Goal: Information Seeking & Learning: Understand process/instructions

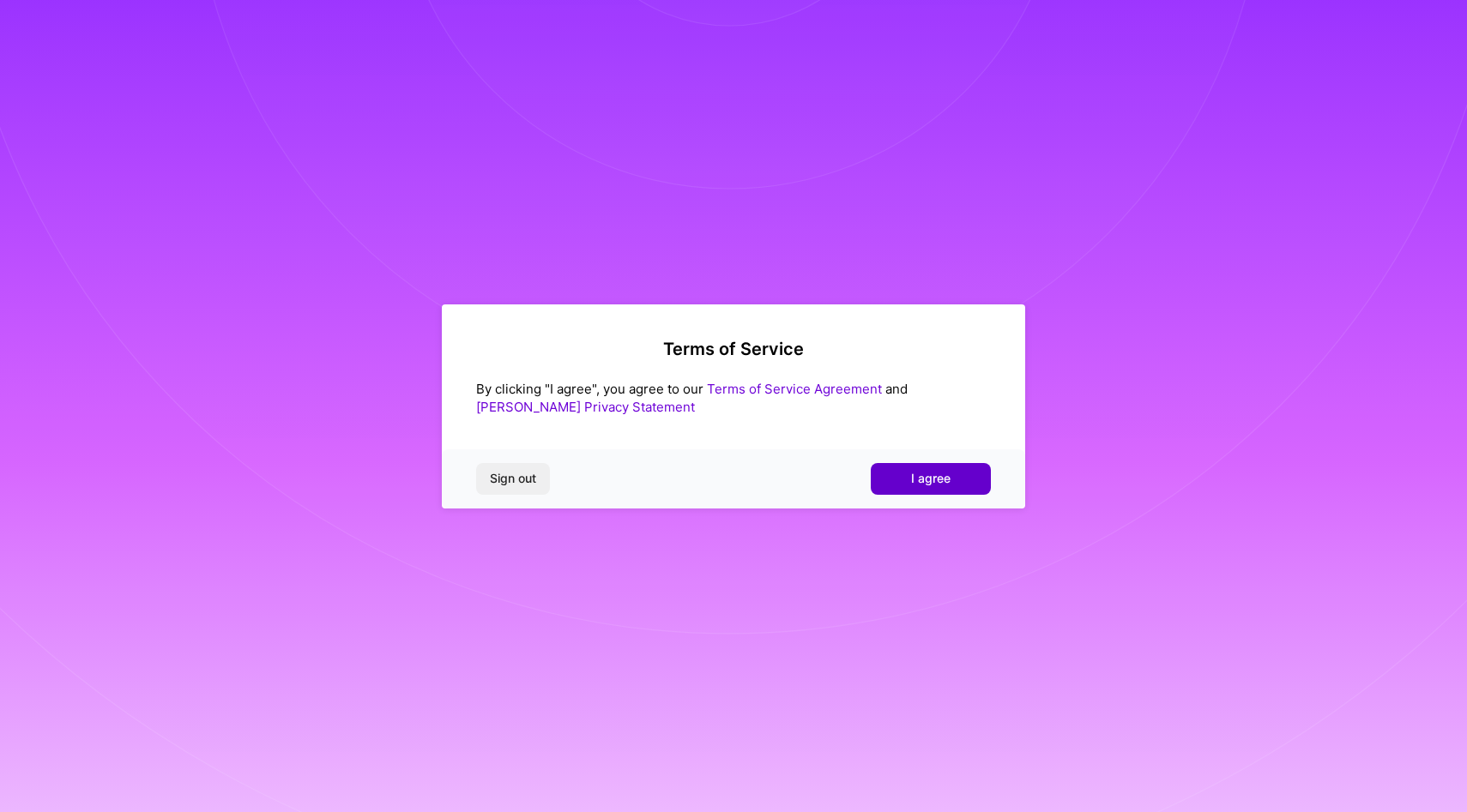
click at [933, 467] on button "I agree" at bounding box center [931, 478] width 120 height 31
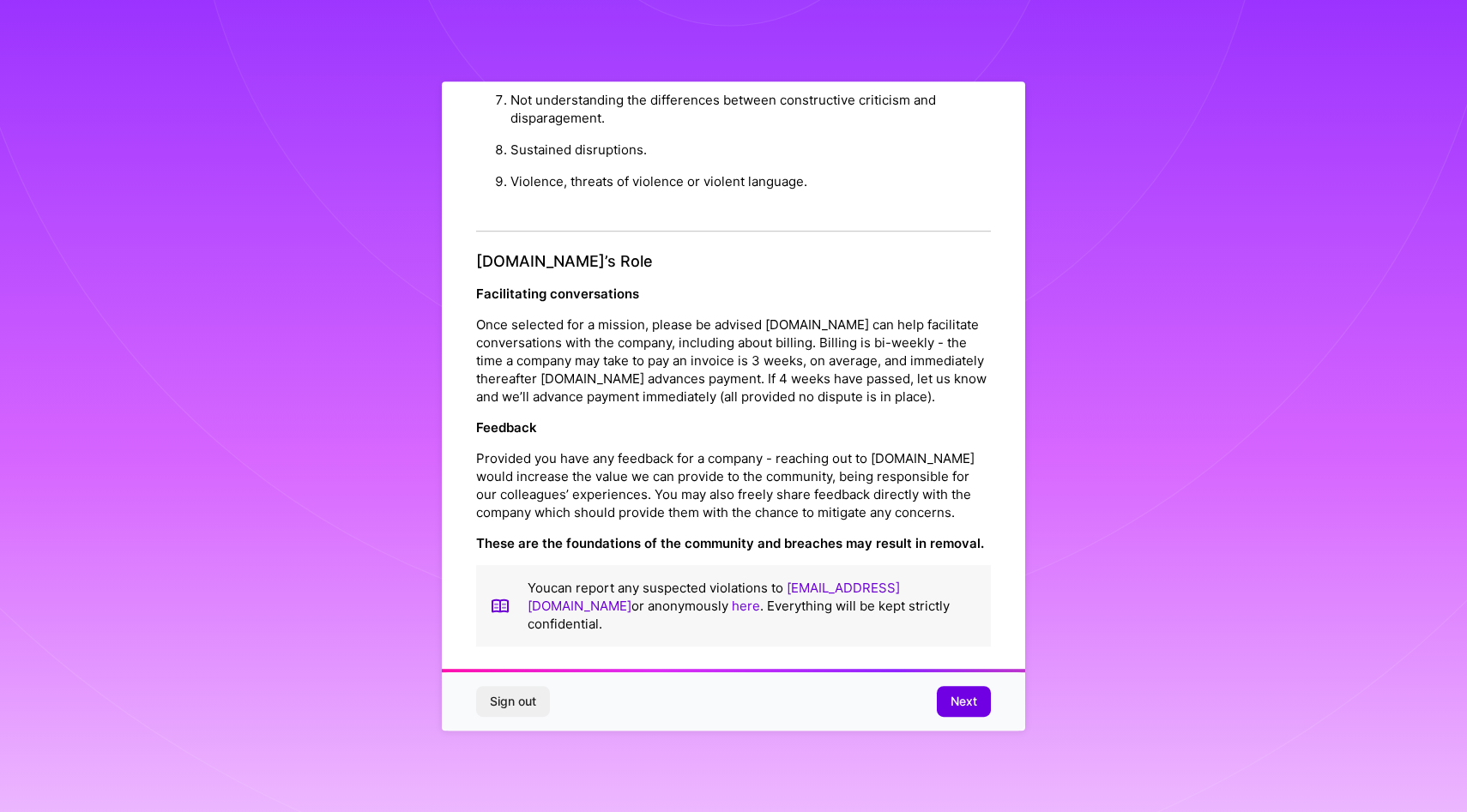
scroll to position [8, 0]
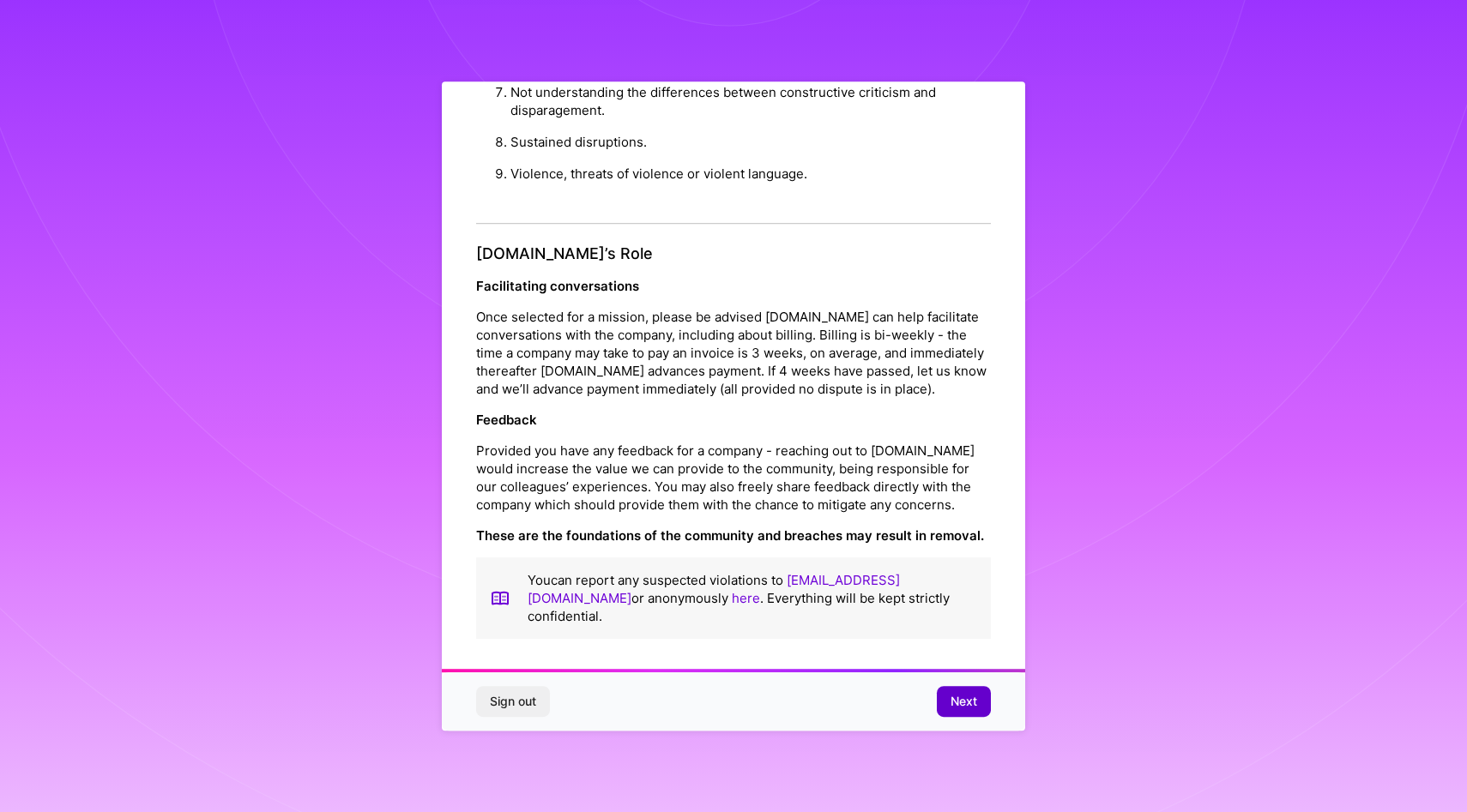
click at [954, 705] on span "Next" at bounding box center [964, 701] width 27 height 17
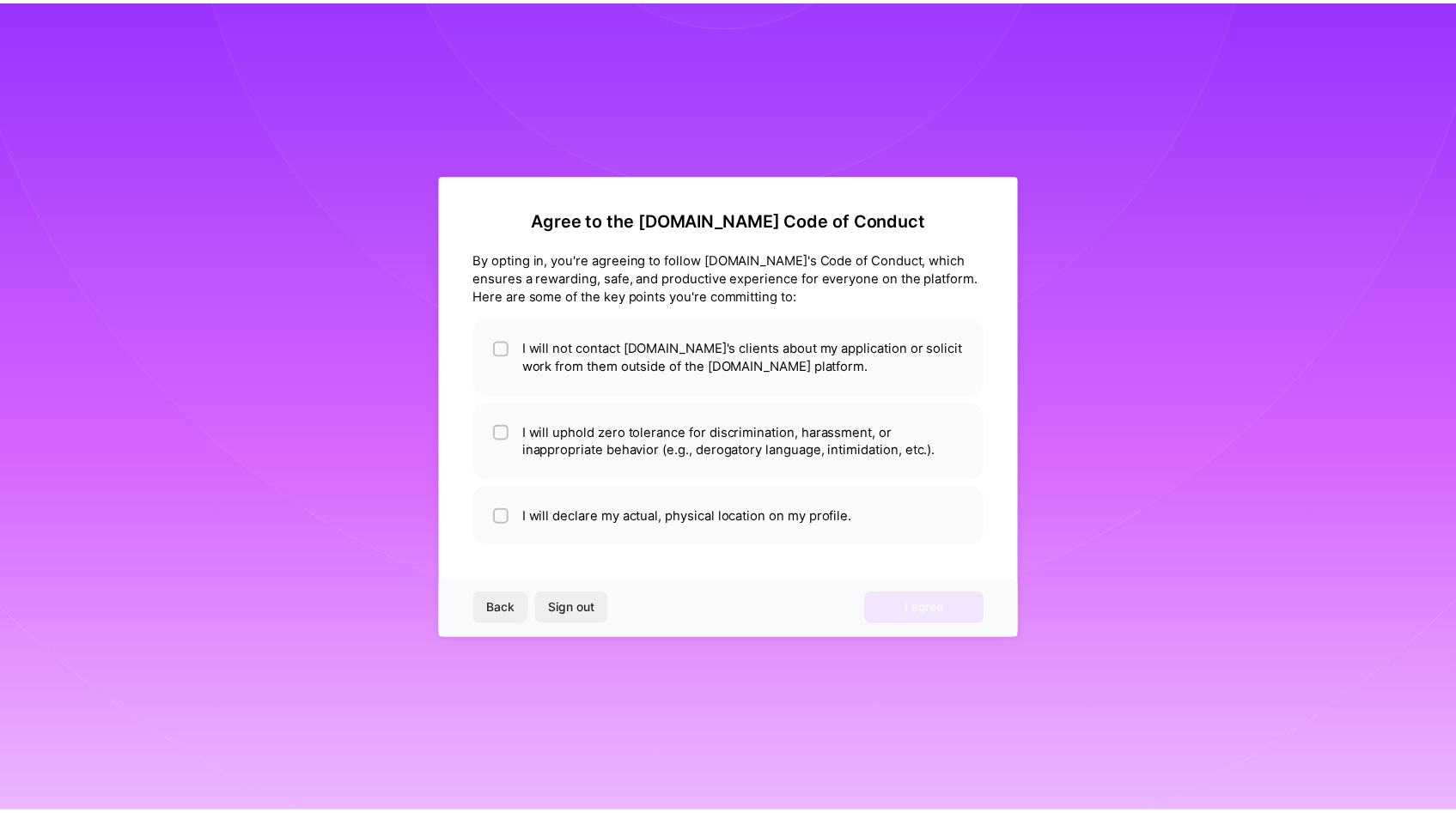
scroll to position [0, 0]
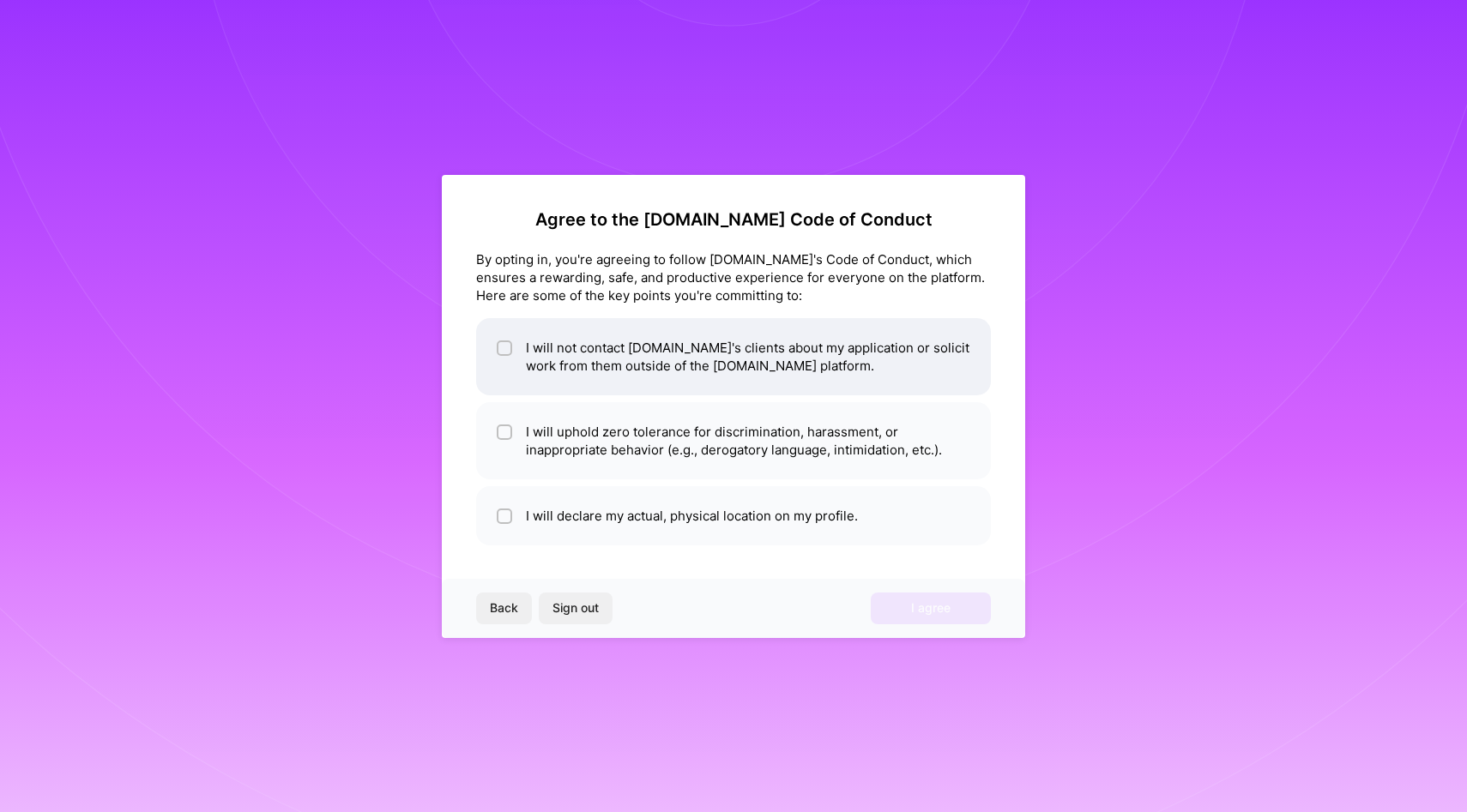
click at [550, 348] on li "I will not contact [DOMAIN_NAME]'s clients about my application or solicit work…" at bounding box center [733, 357] width 514 height 77
checkbox input "true"
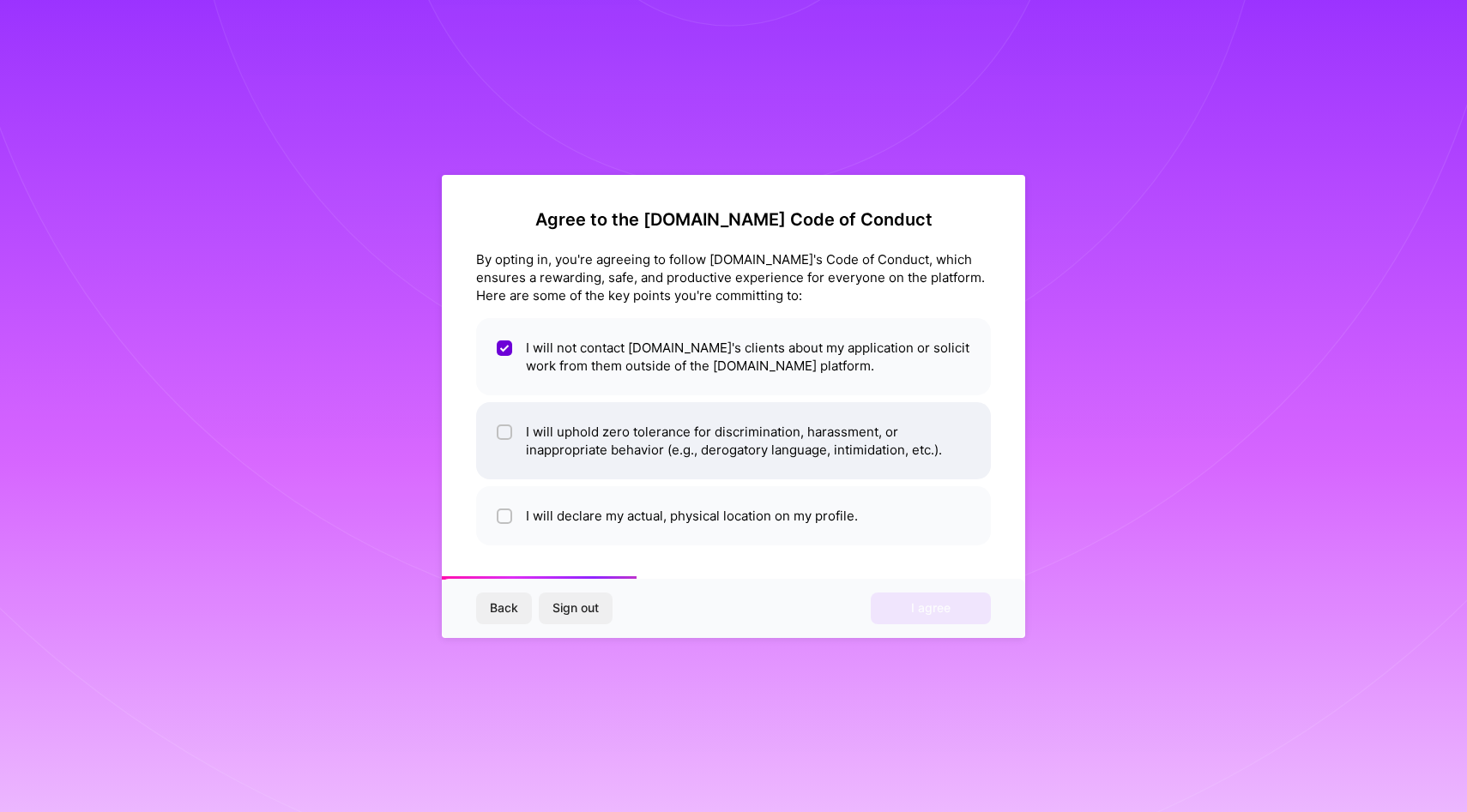
click at [536, 424] on li "I will uphold zero tolerance for discrimination, harassment, or inappropriate b…" at bounding box center [733, 441] width 514 height 77
checkbox input "true"
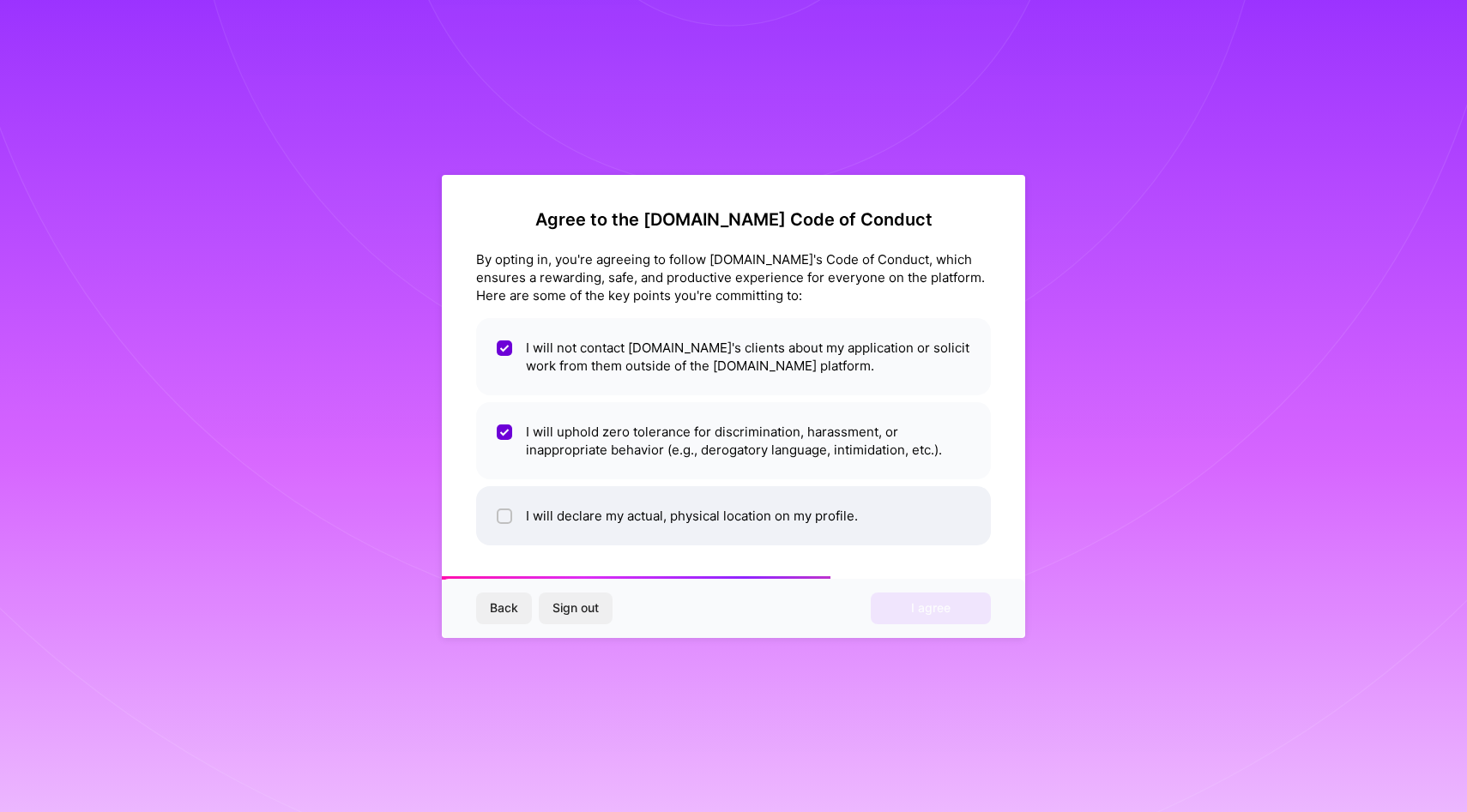
click at [536, 513] on li "I will declare my actual, physical location on my profile." at bounding box center [733, 516] width 514 height 59
checkbox input "true"
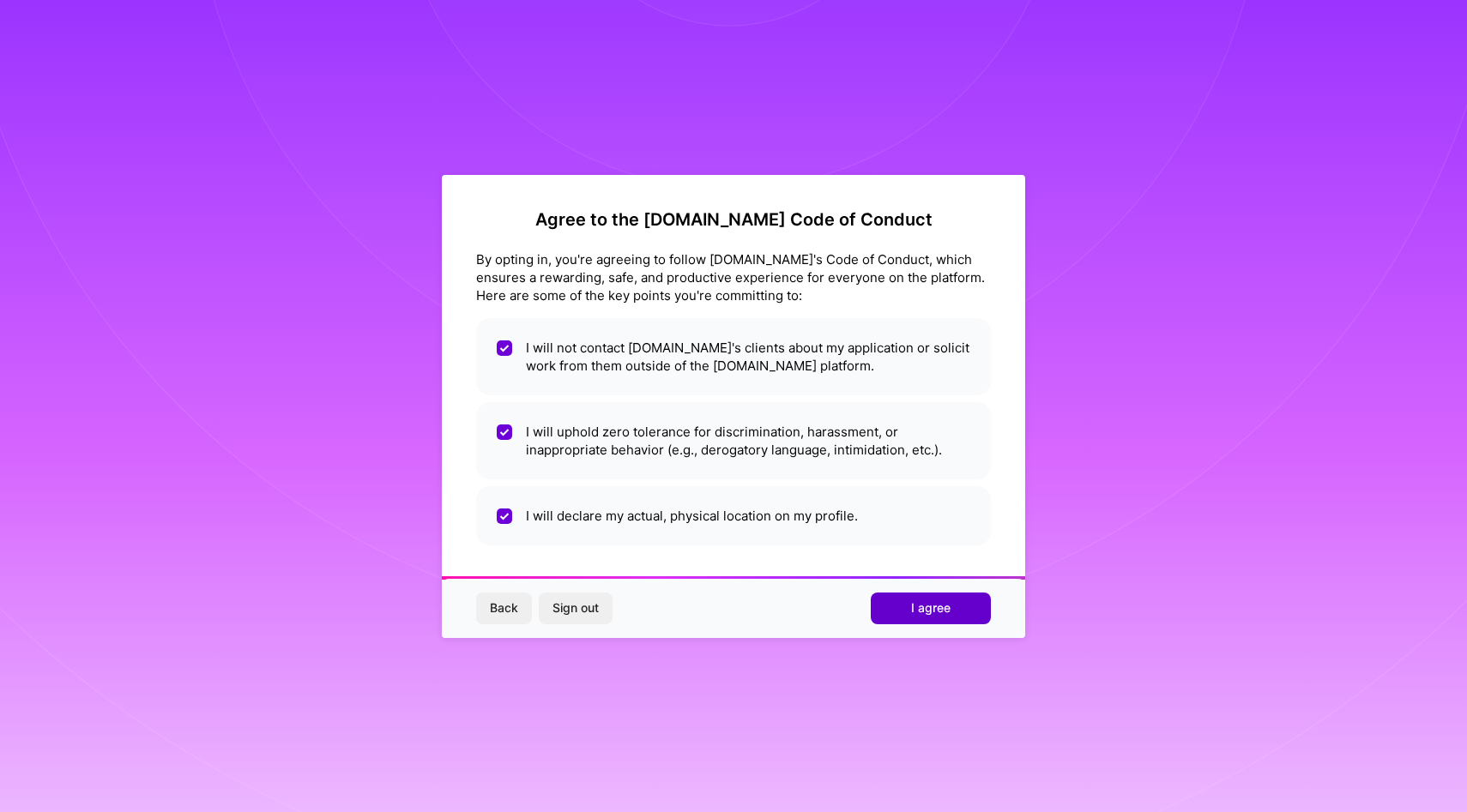
click at [914, 611] on span "I agree" at bounding box center [931, 607] width 39 height 17
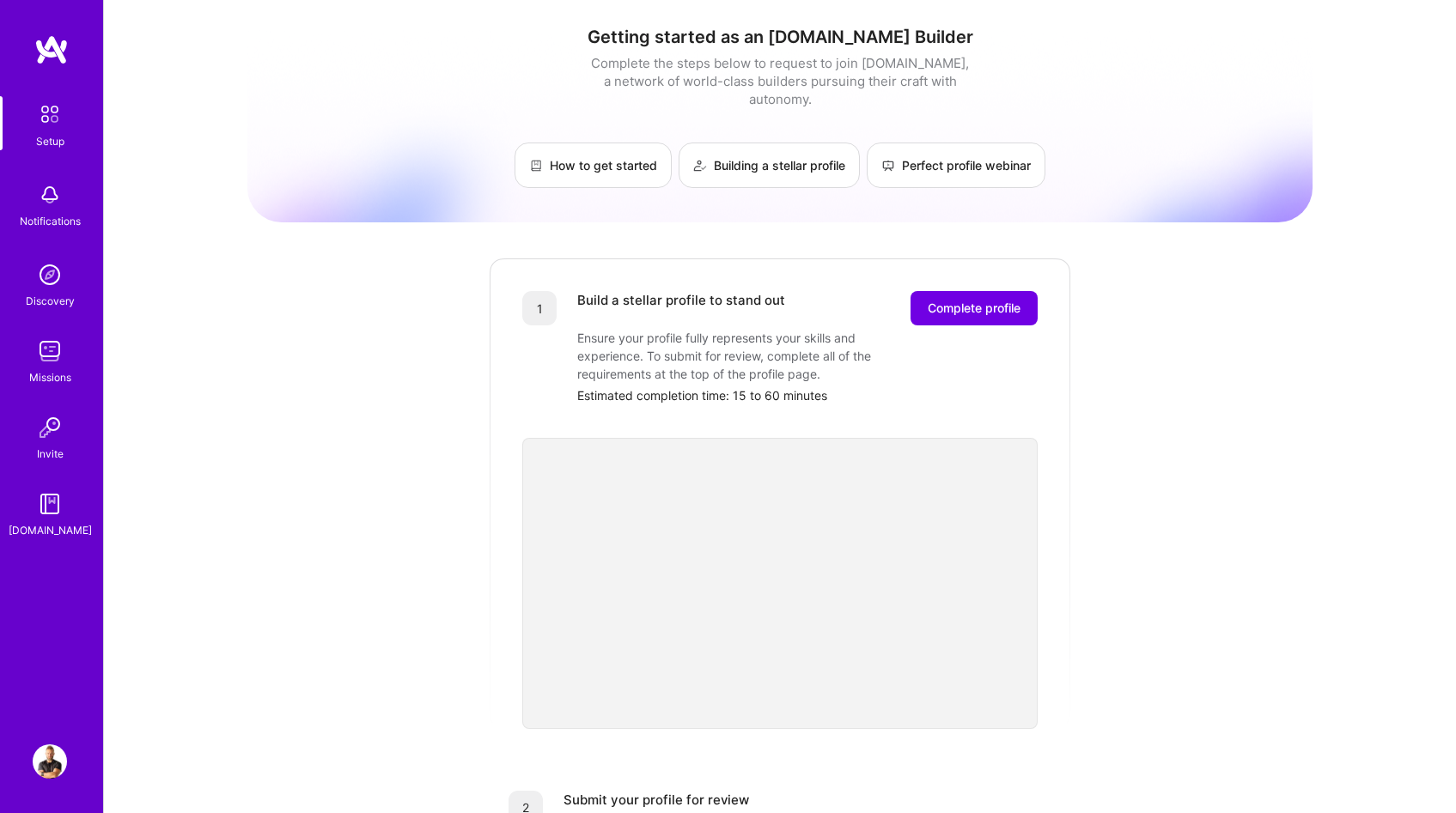
click at [49, 116] on img at bounding box center [49, 114] width 36 height 36
click at [628, 146] on link "How to get started" at bounding box center [594, 165] width 158 height 46
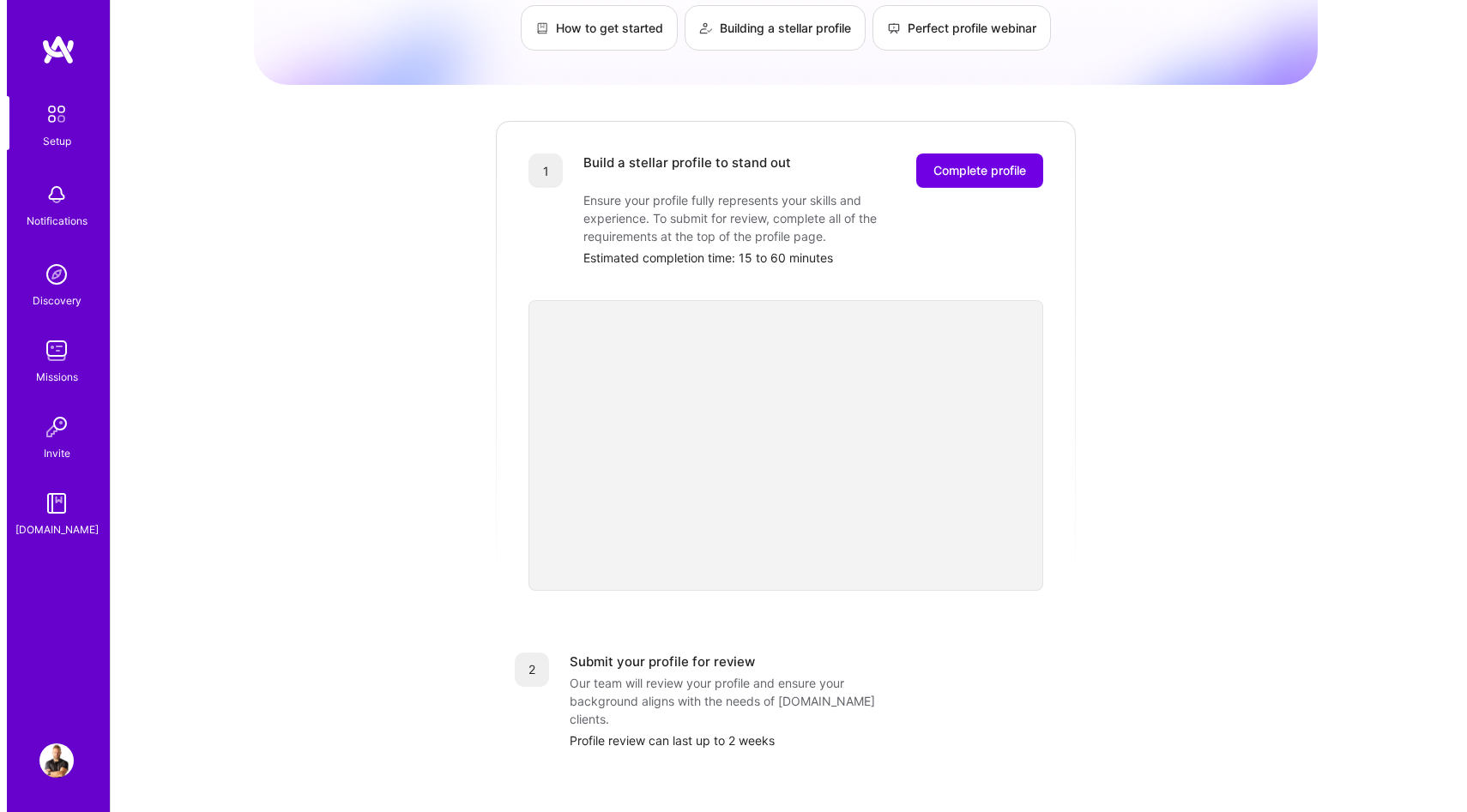
scroll to position [491, 0]
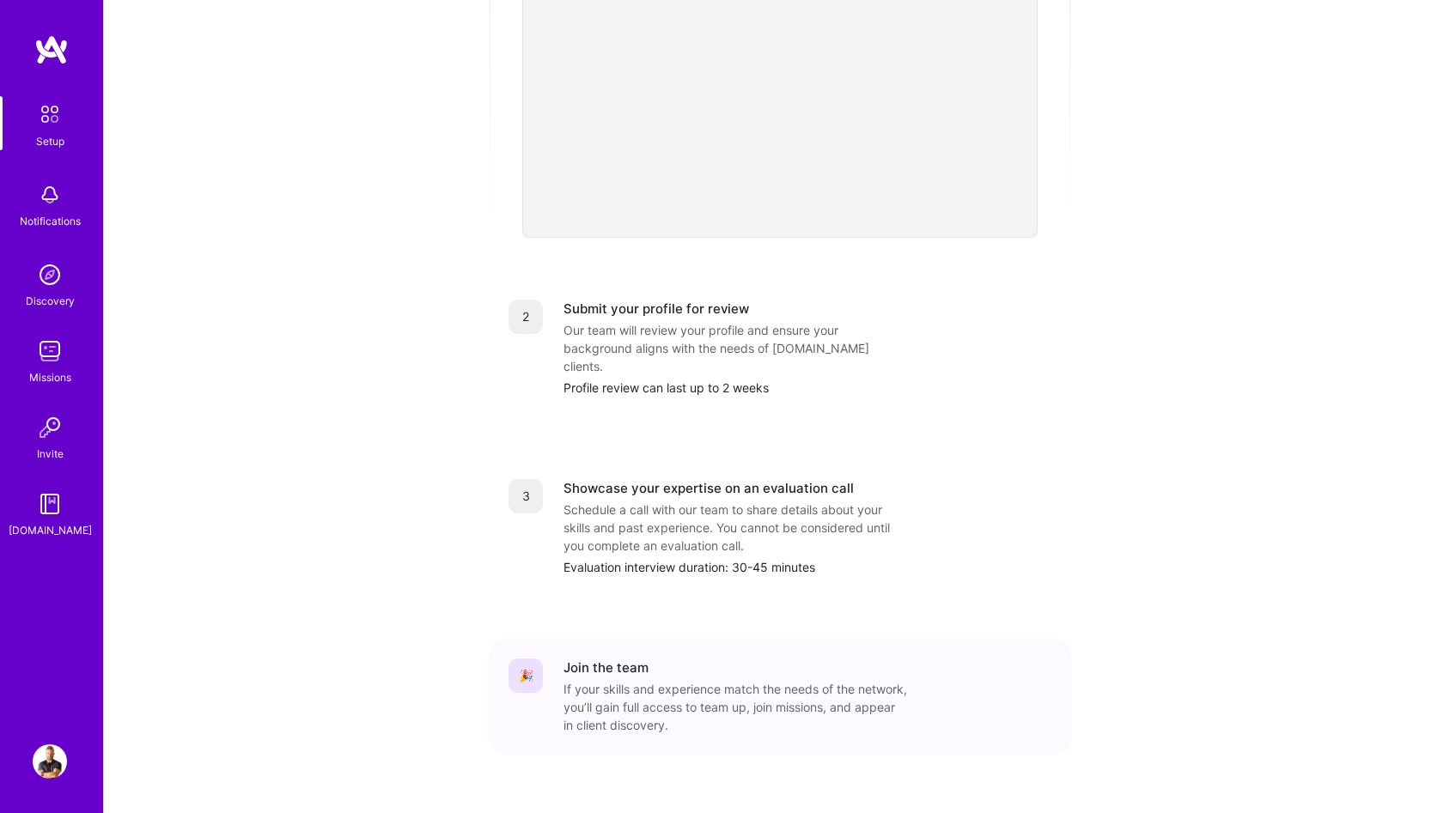
click at [651, 516] on div "Schedule a call with our team to share details about your skills and past exper…" at bounding box center [735, 527] width 344 height 54
click at [612, 659] on div "Join the team" at bounding box center [605, 668] width 85 height 18
click at [47, 109] on img at bounding box center [49, 114] width 36 height 36
click at [45, 198] on img at bounding box center [49, 195] width 34 height 34
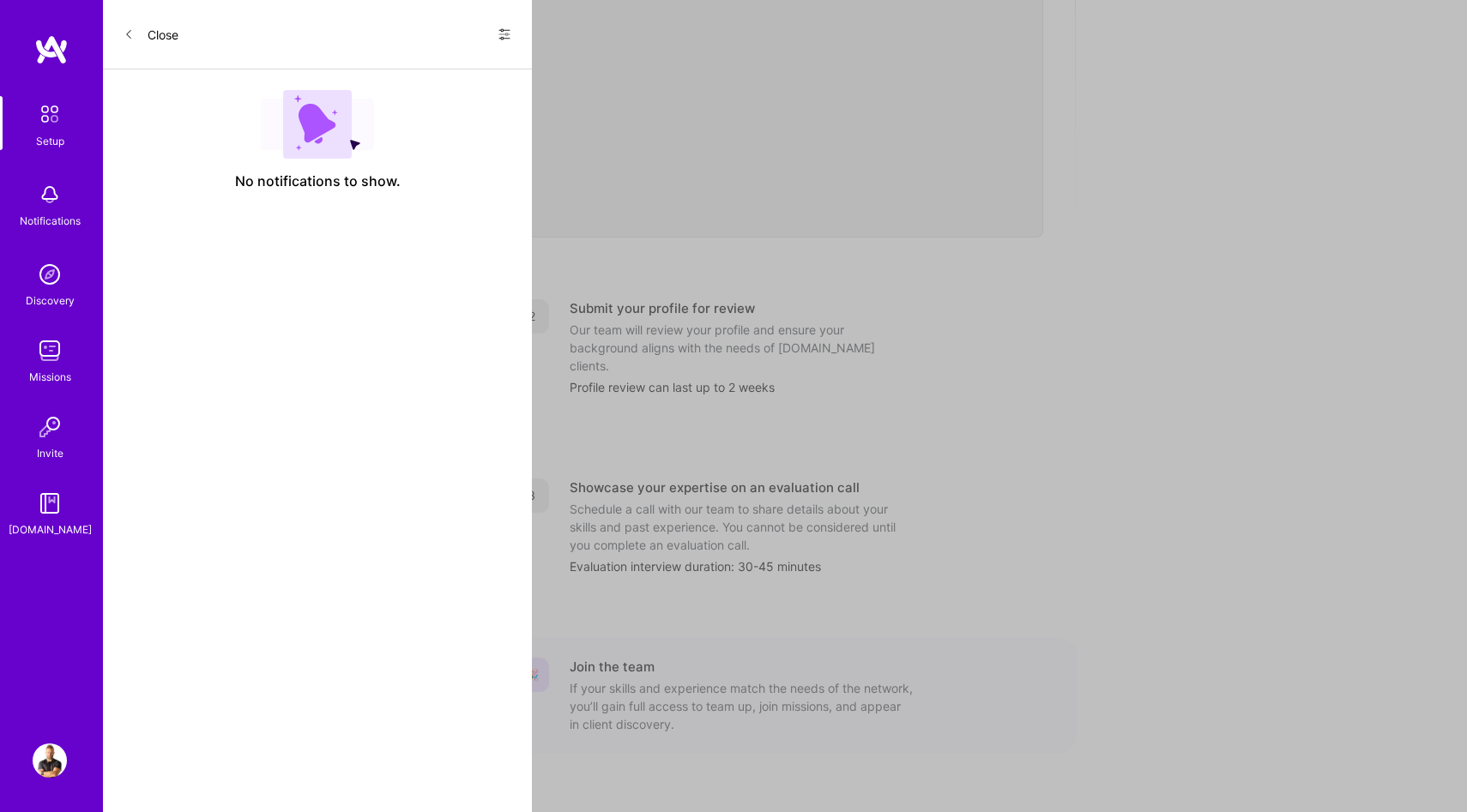
click at [39, 286] on img at bounding box center [49, 275] width 34 height 34
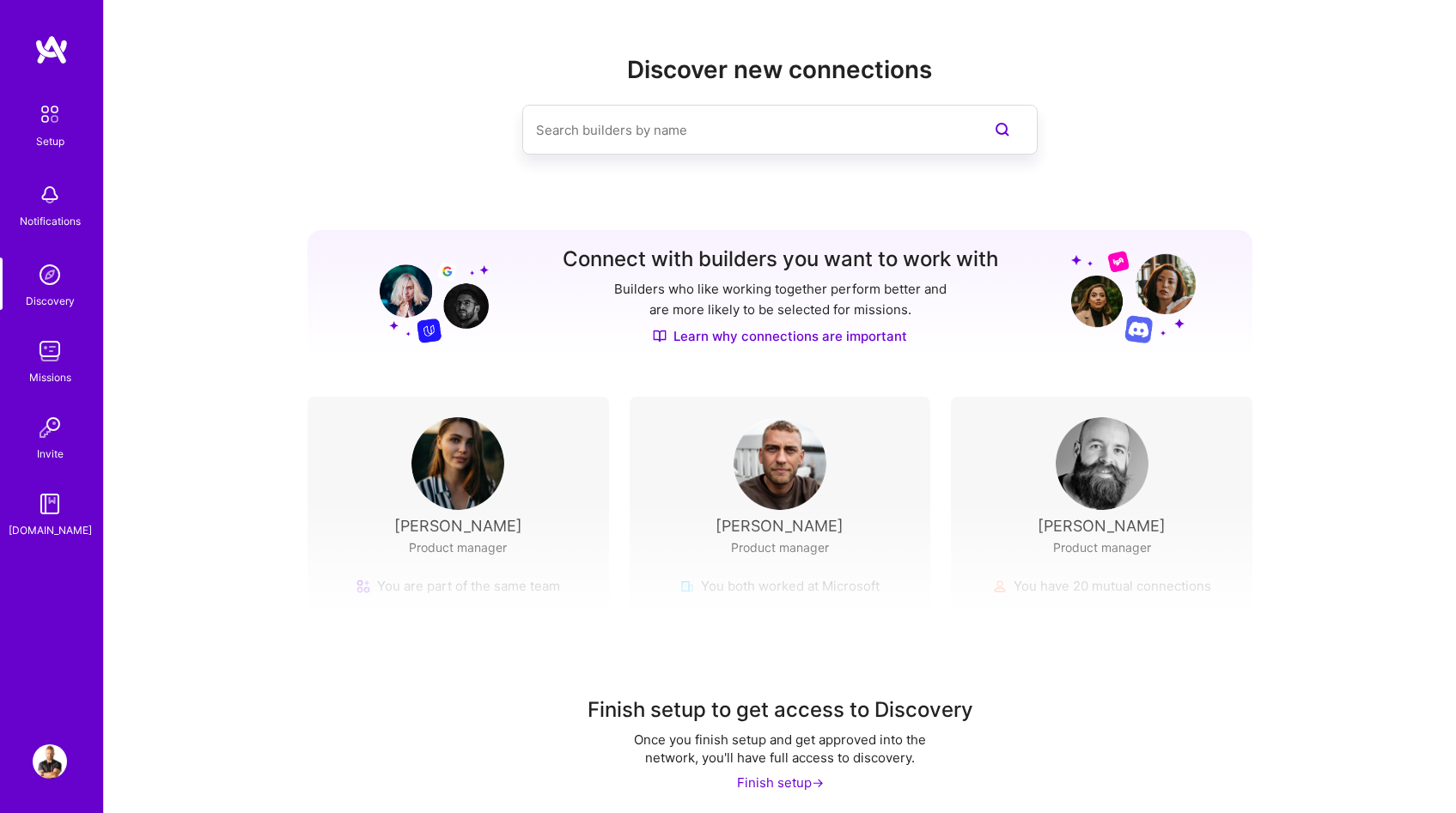
click at [59, 368] on img at bounding box center [49, 351] width 34 height 34
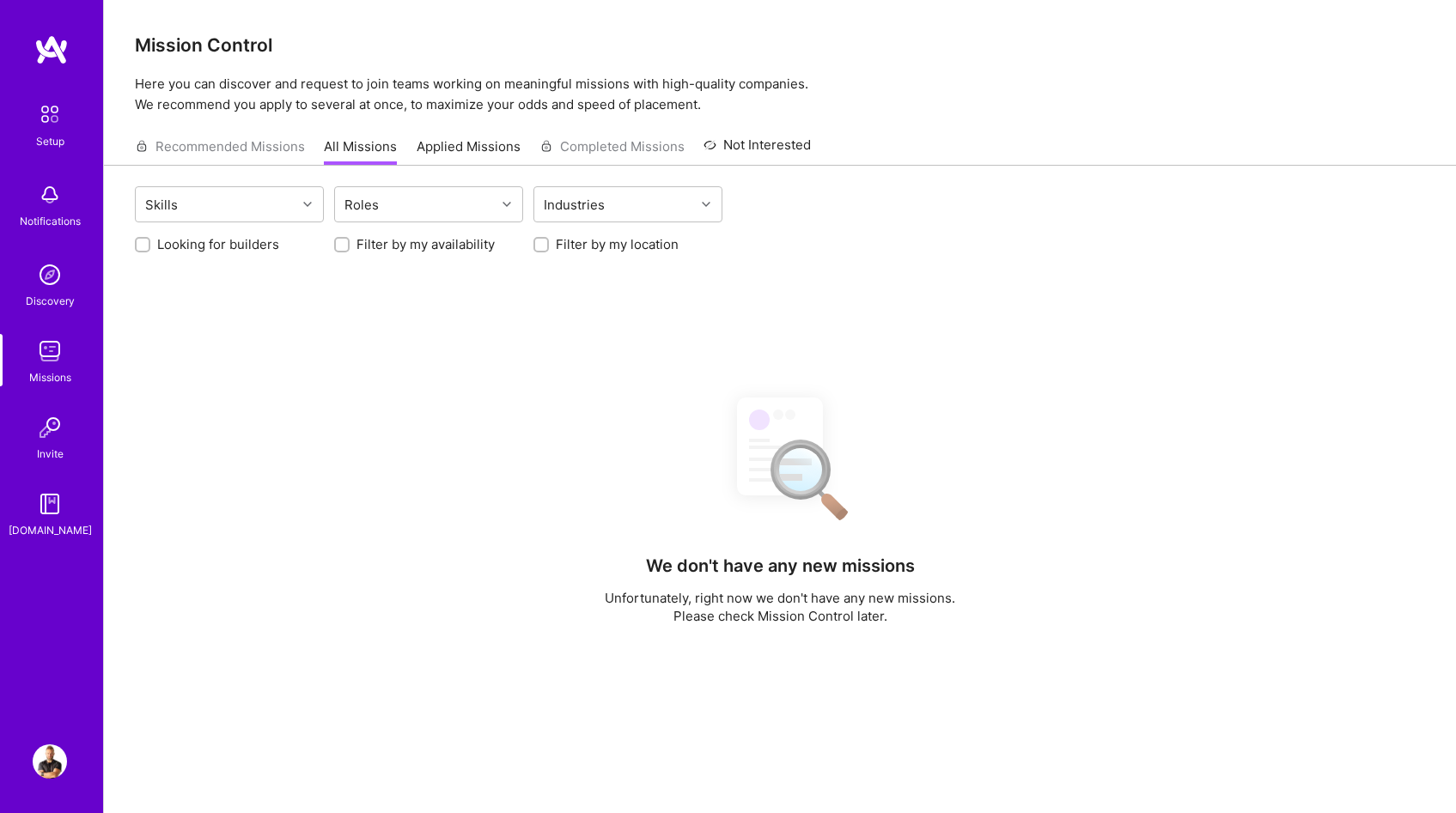
click at [57, 432] on img at bounding box center [49, 427] width 34 height 34
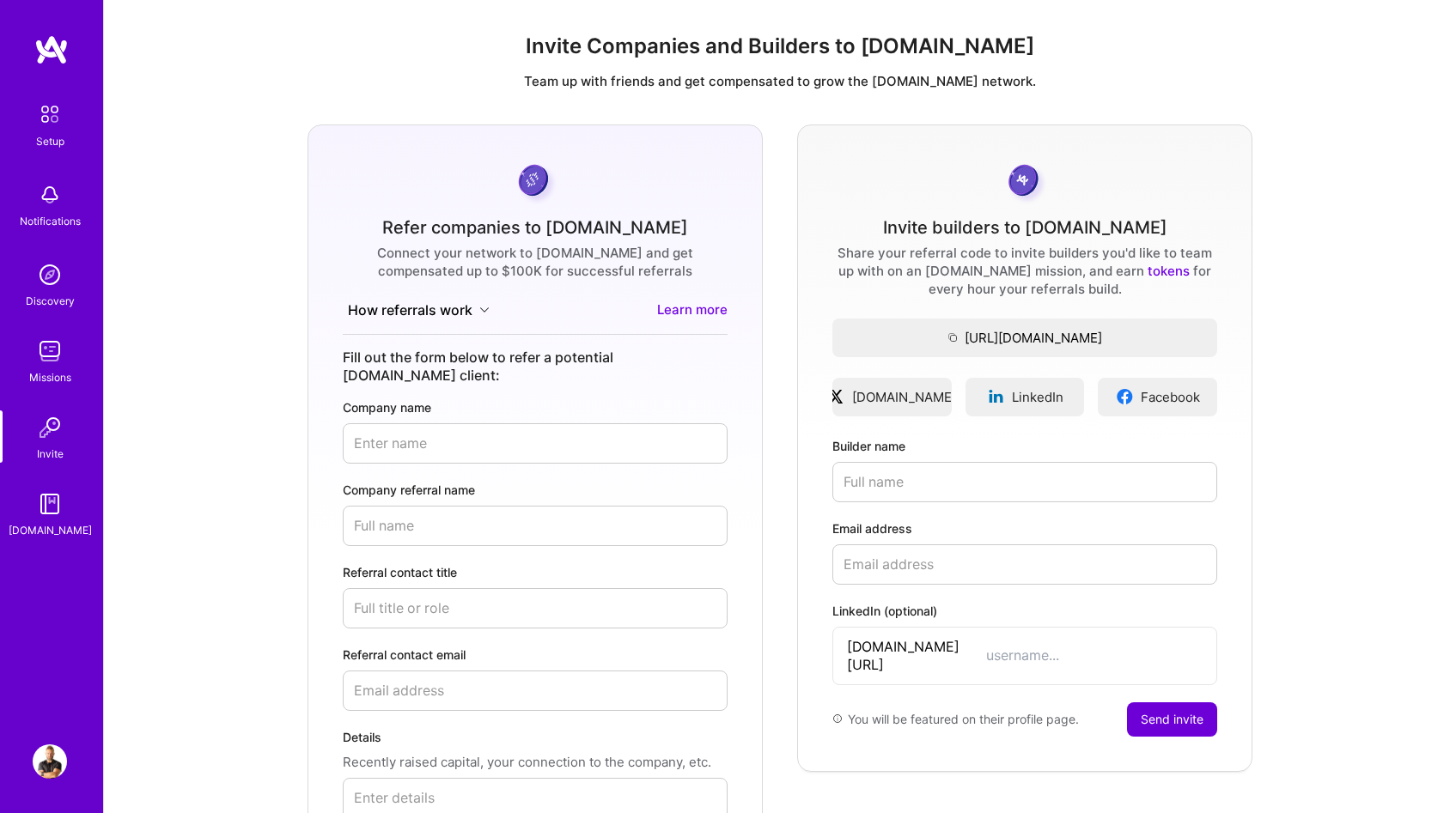
click at [38, 505] on img at bounding box center [49, 504] width 34 height 34
